Goal: Check status: Check status

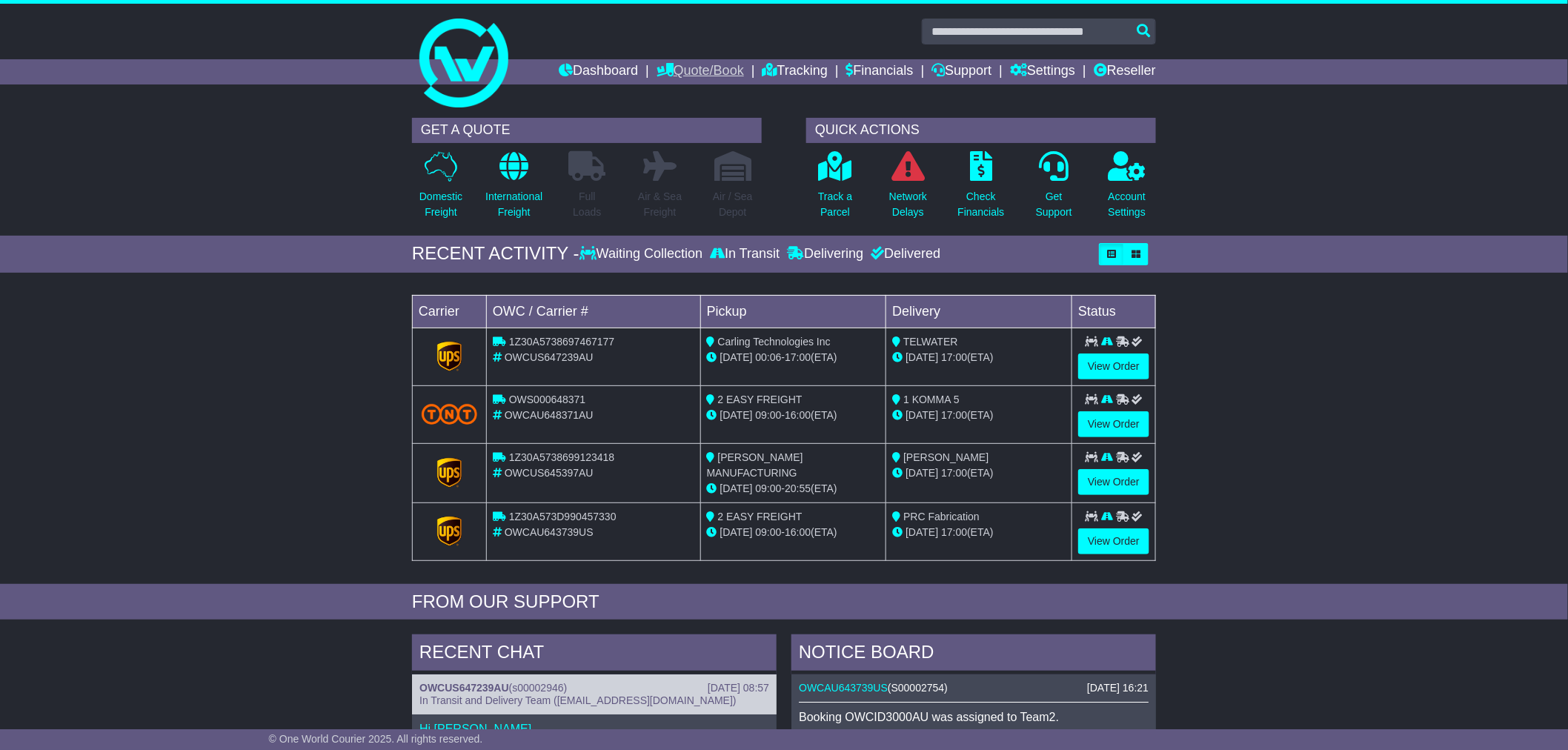
click at [686, 77] on link "Quote/Book" at bounding box center [701, 72] width 88 height 25
click at [819, 186] on link "Track a Parcel" at bounding box center [835, 189] width 36 height 78
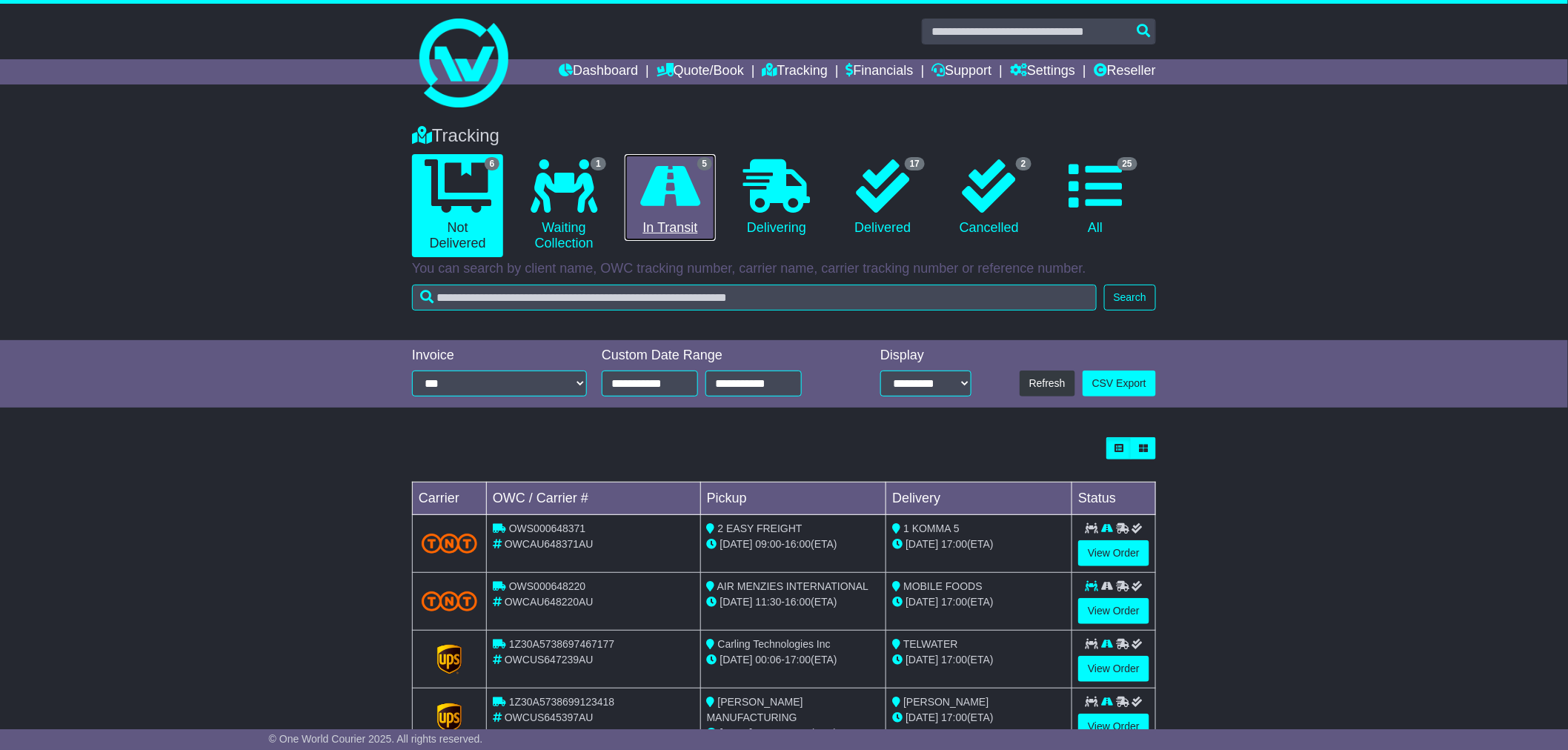
click at [680, 182] on icon at bounding box center [670, 186] width 60 height 53
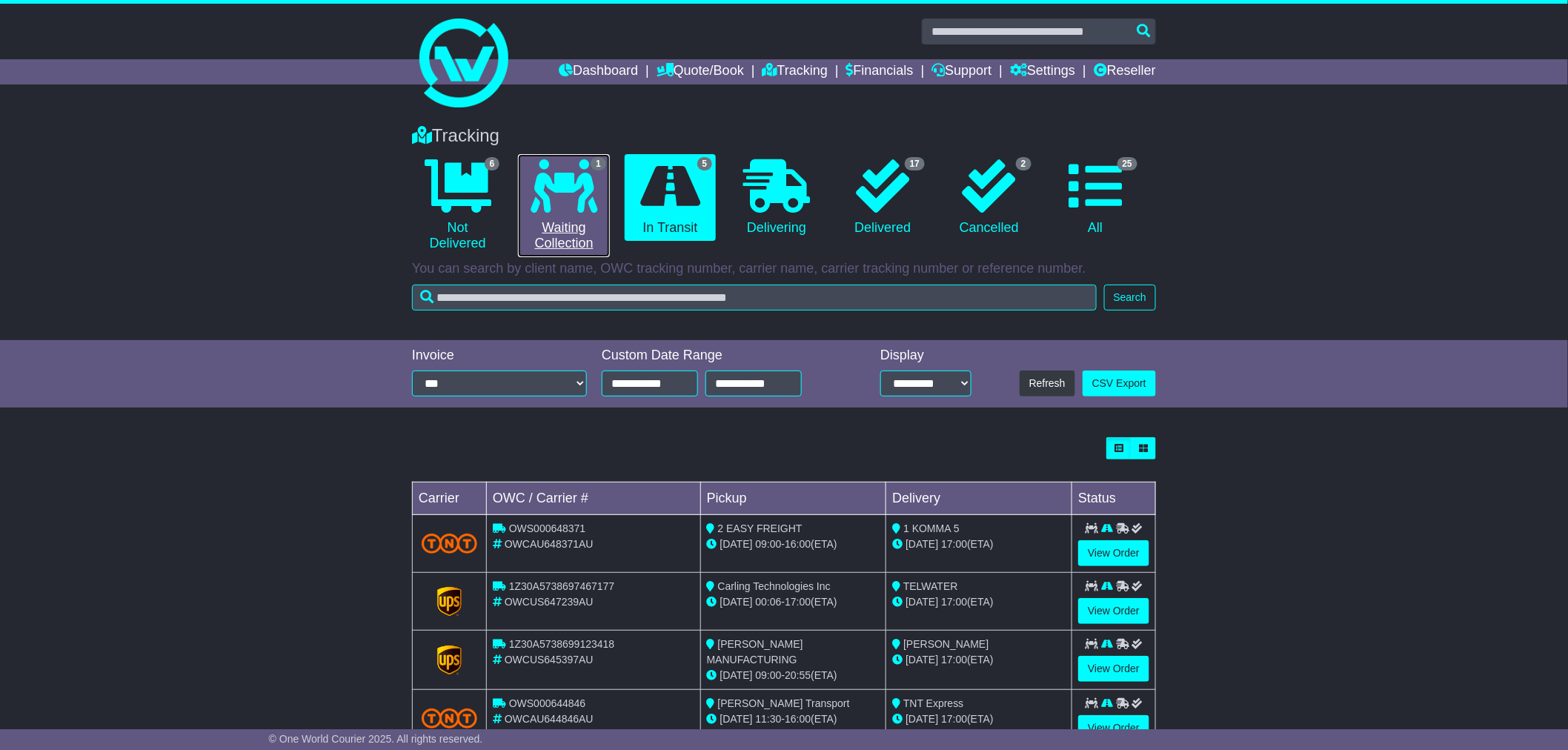
click at [594, 183] on icon at bounding box center [564, 186] width 67 height 53
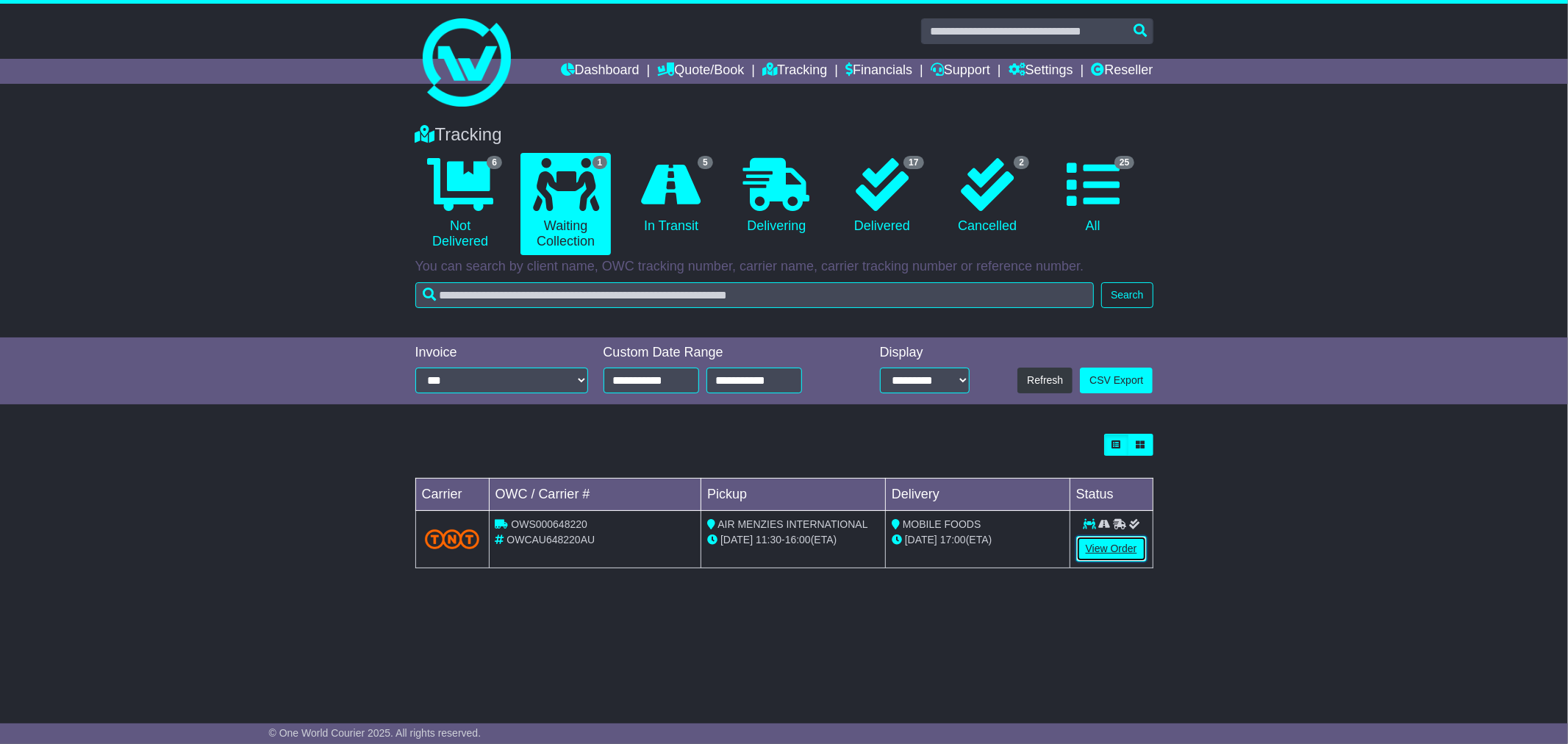
click at [1099, 553] on link "View Order" at bounding box center [1112, 548] width 71 height 26
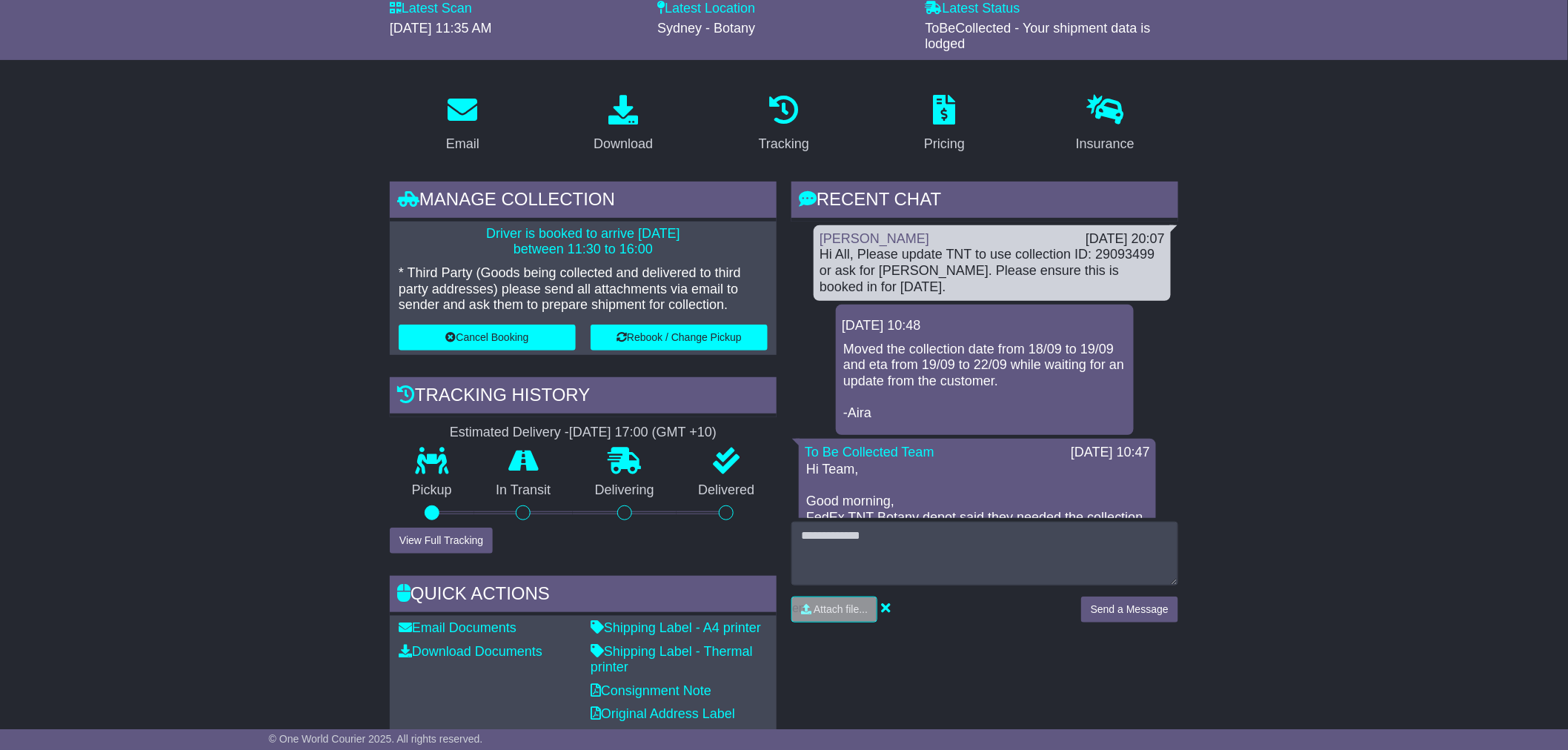
scroll to position [329, 0]
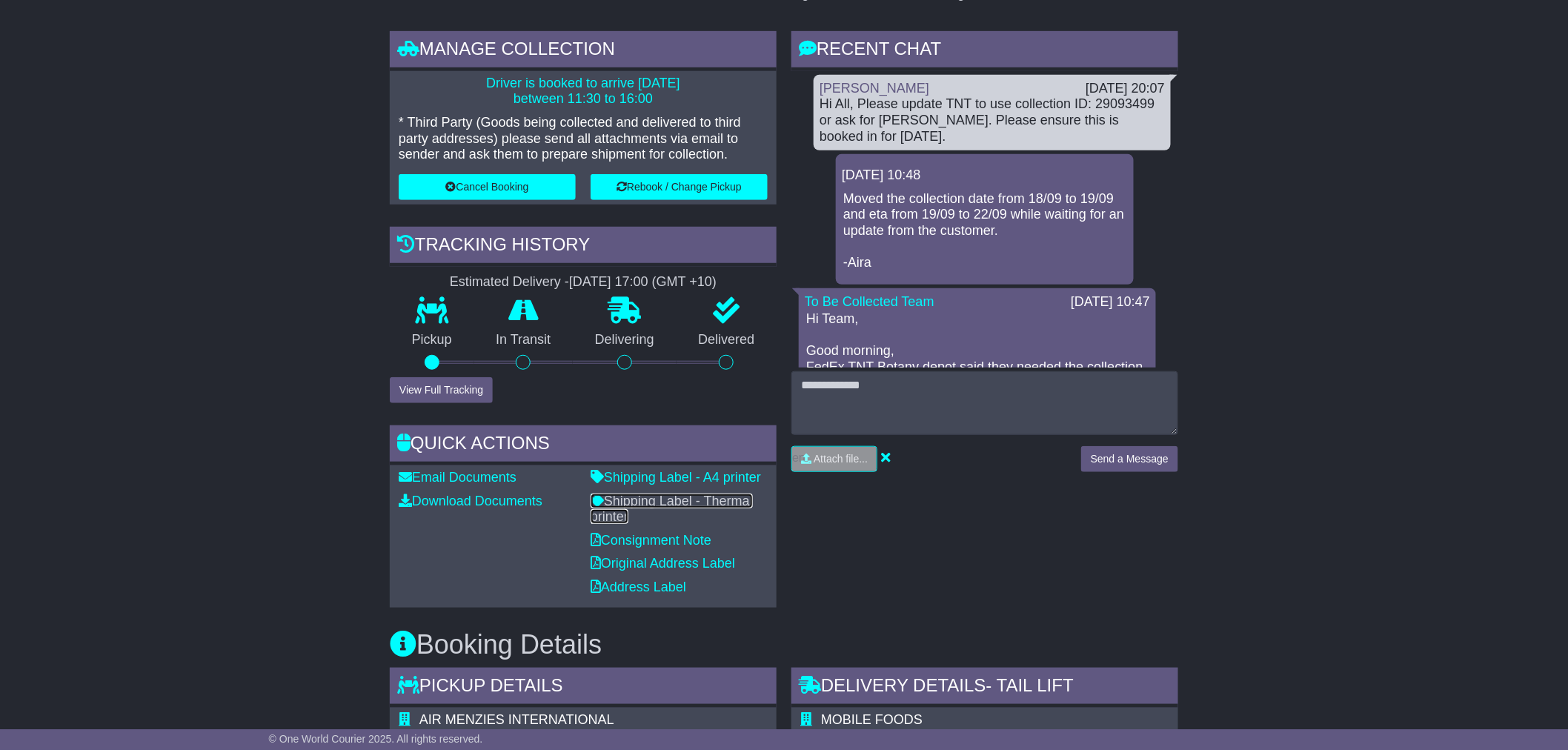
click at [680, 500] on link "Shipping Label - Thermal printer" at bounding box center [672, 509] width 163 height 31
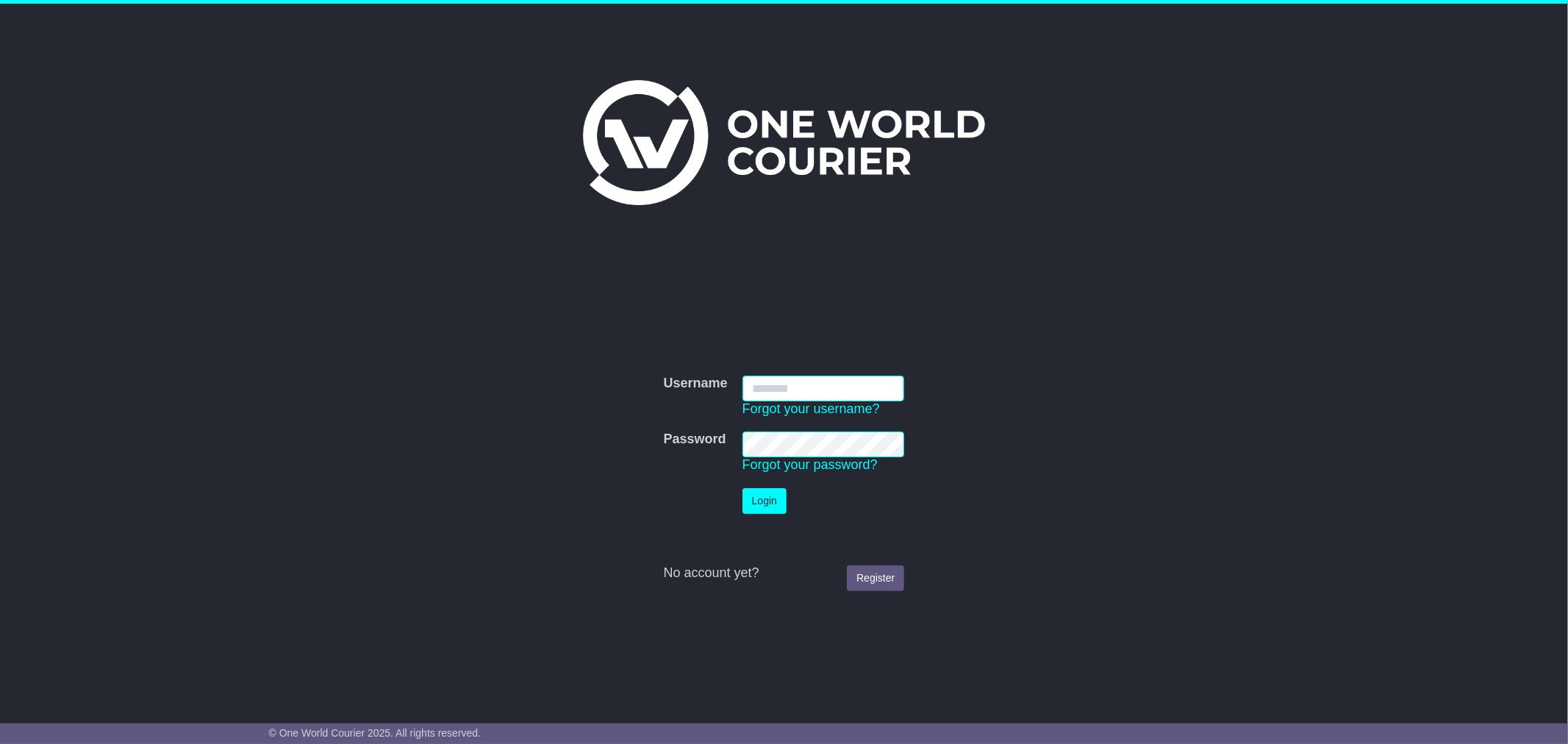
type input "**********"
click at [761, 505] on button "Login" at bounding box center [765, 500] width 44 height 26
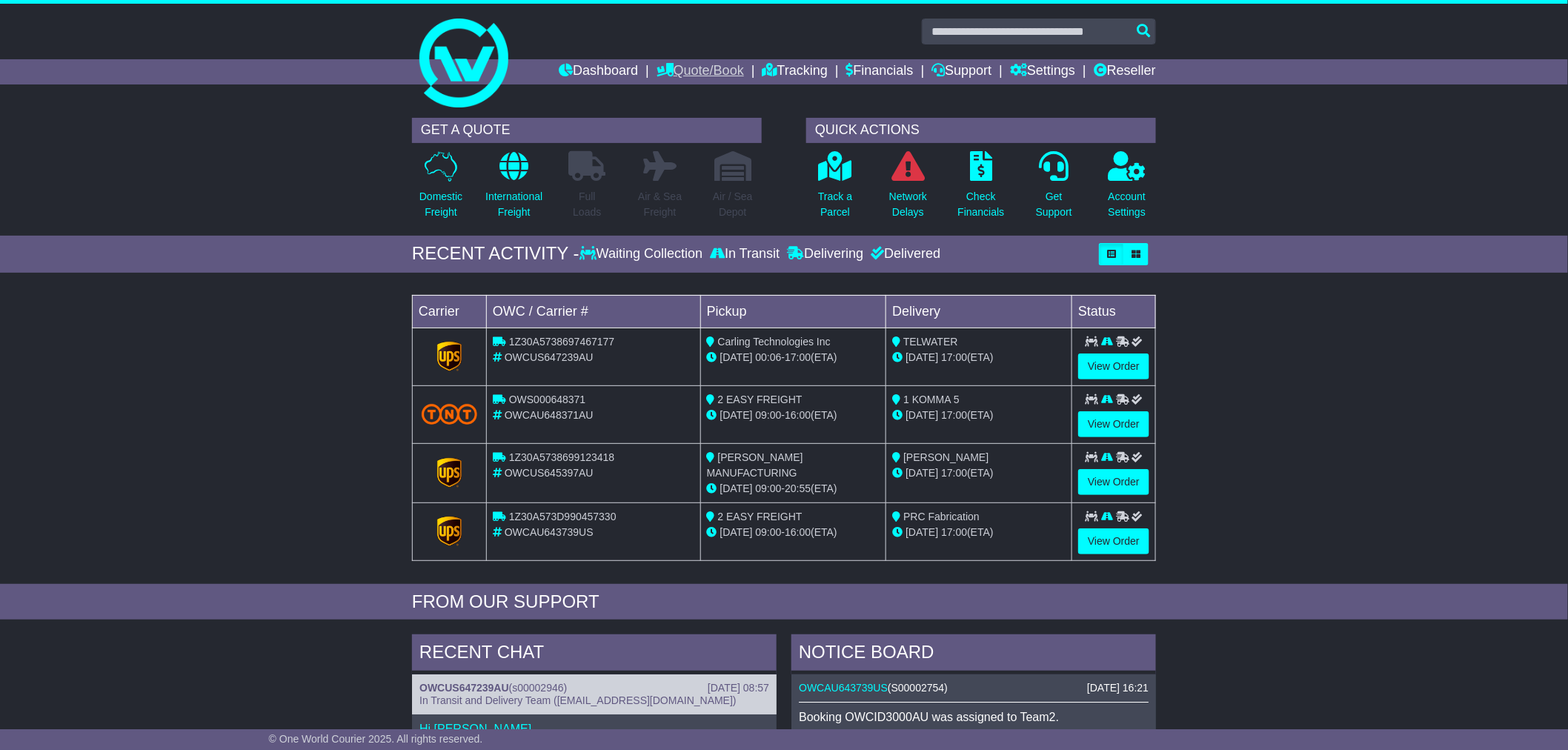
click at [675, 75] on link "Quote/Book" at bounding box center [701, 72] width 88 height 25
click at [668, 95] on link "Domestic" at bounding box center [716, 97] width 117 height 16
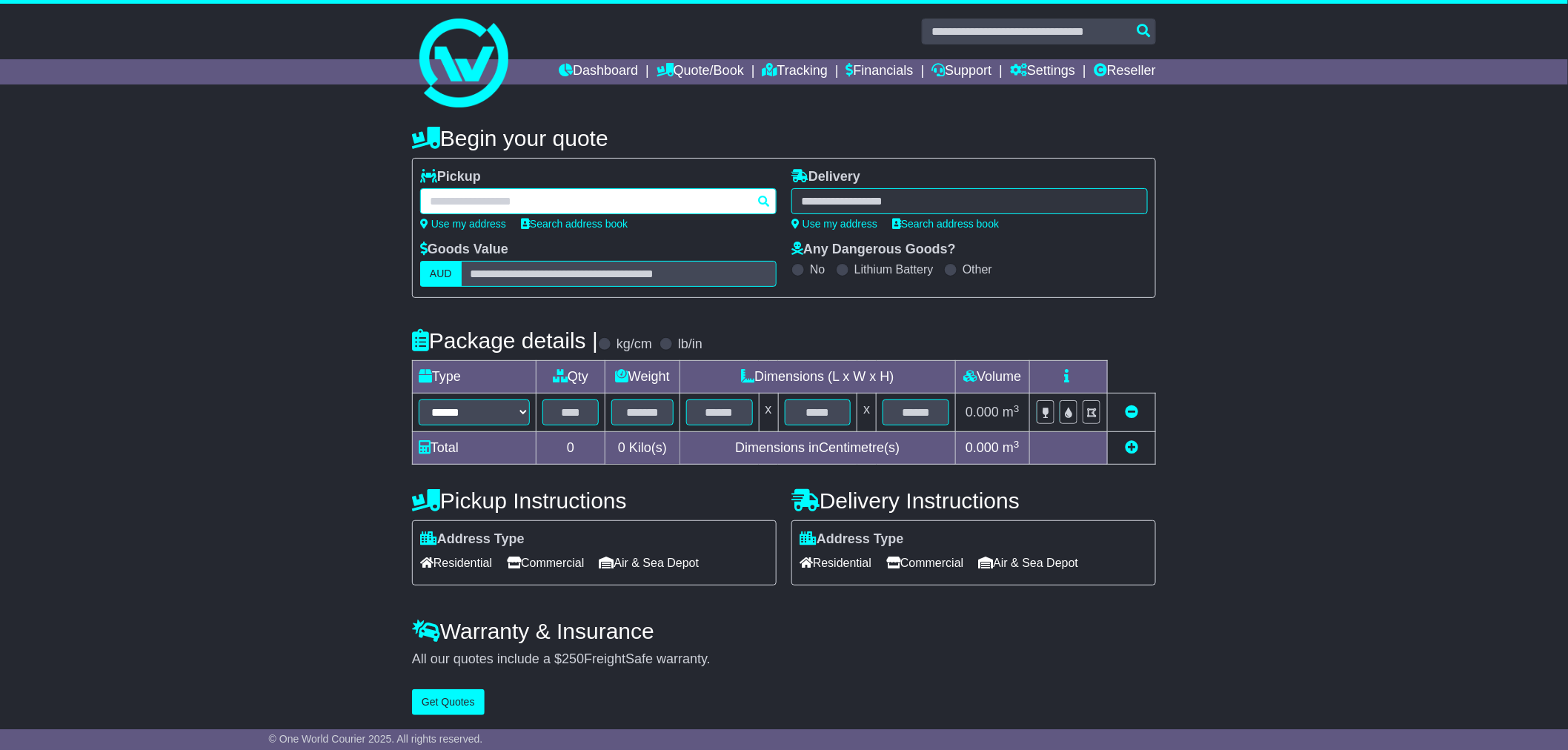
click at [561, 209] on div at bounding box center [598, 201] width 356 height 26
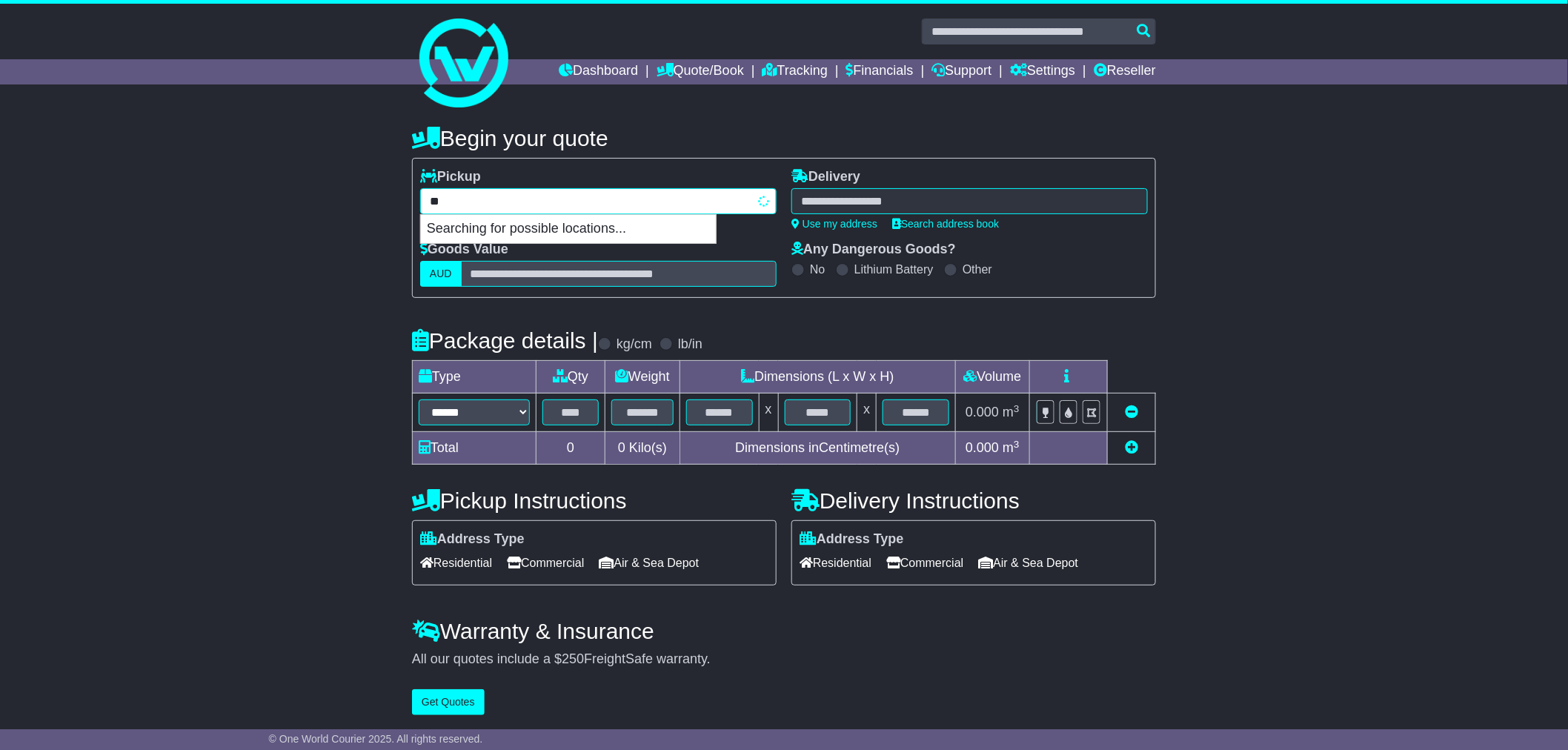
type input "*"
